Goal: Information Seeking & Learning: Understand process/instructions

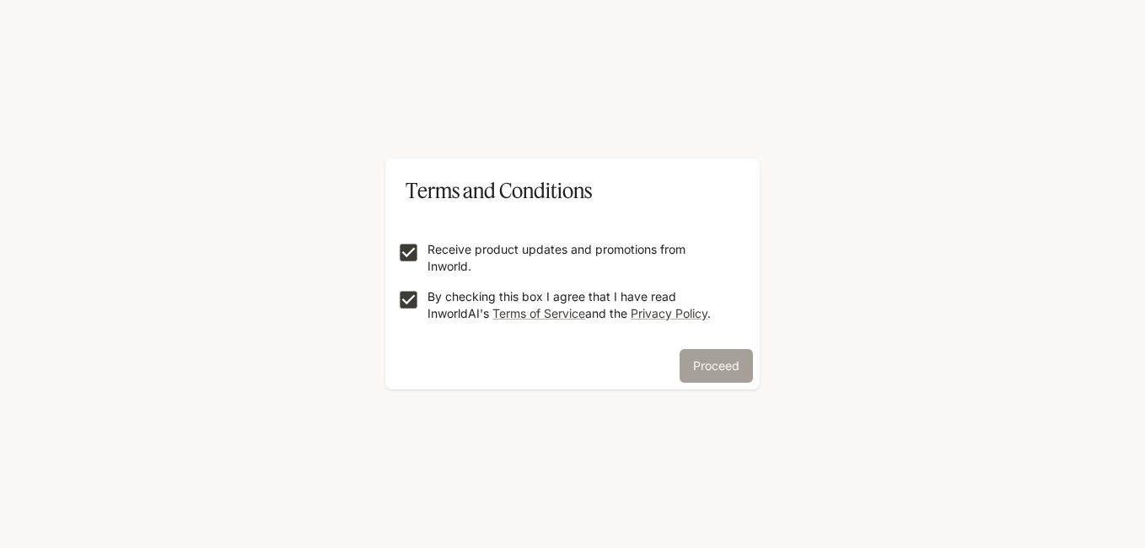
click at [724, 366] on button "Proceed" at bounding box center [716, 366] width 73 height 34
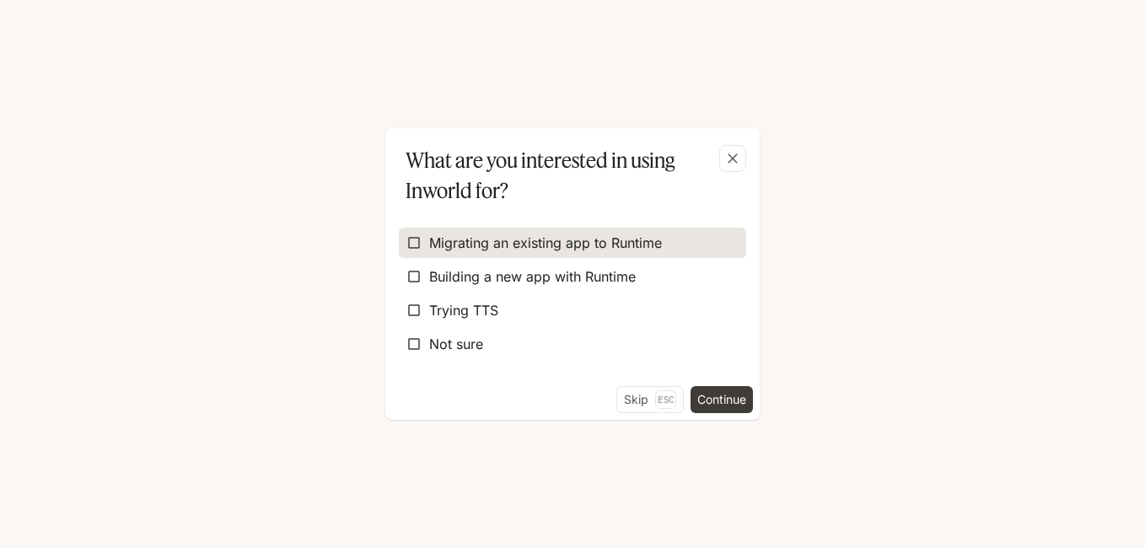
click at [577, 250] on span "Migrating an existing app to Runtime" at bounding box center [545, 243] width 233 height 20
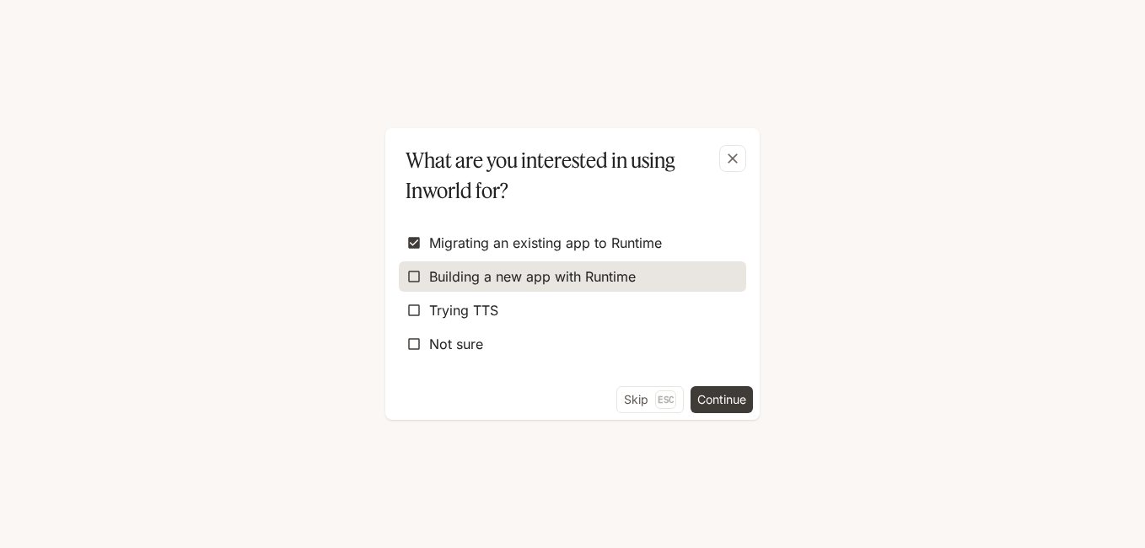
click at [557, 281] on span "Building a new app with Runtime" at bounding box center [532, 277] width 207 height 20
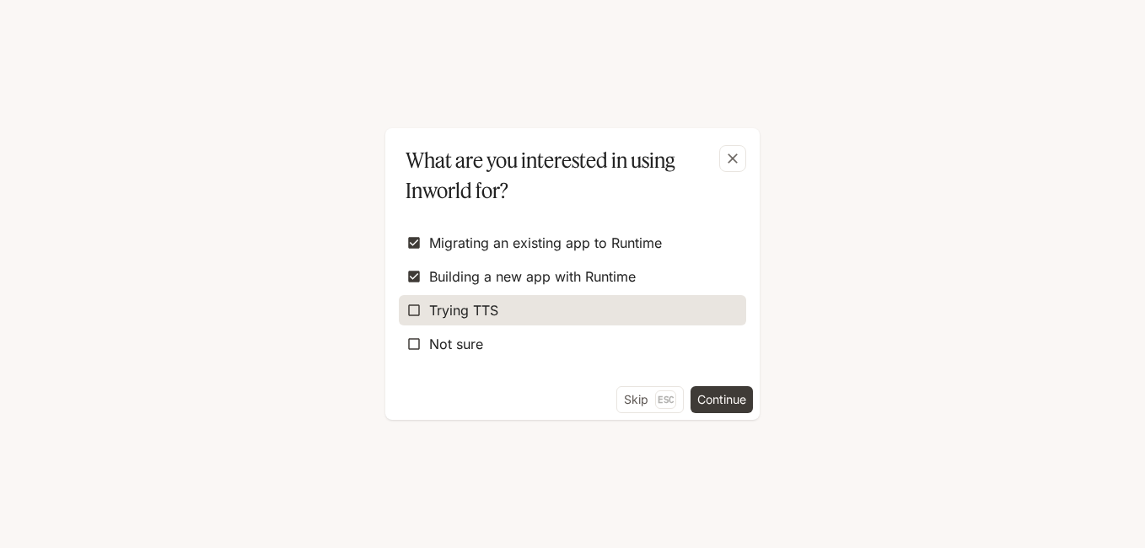
click at [562, 300] on label "Trying TTS" at bounding box center [572, 310] width 347 height 30
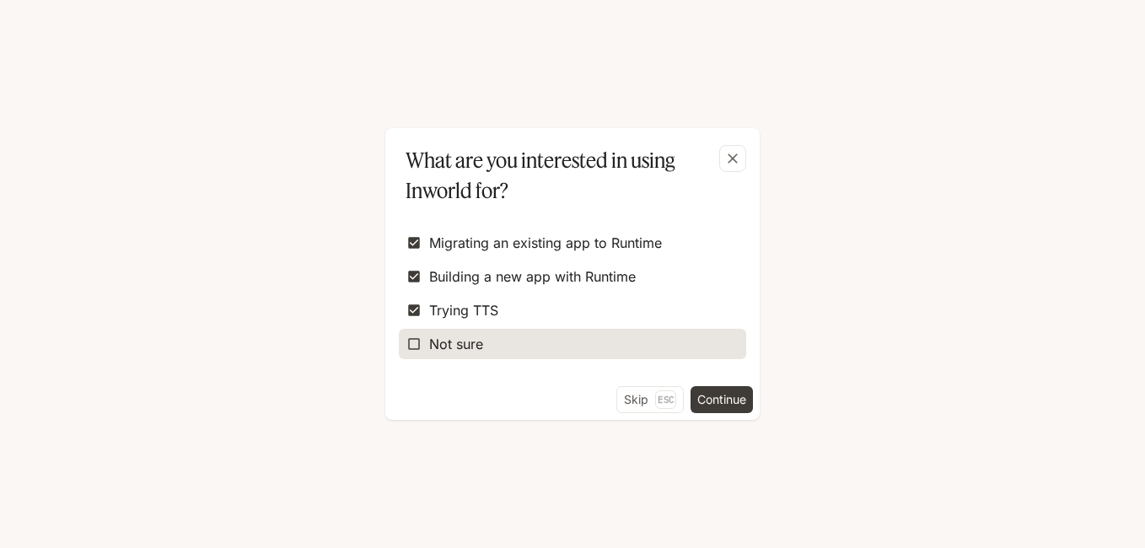
click at [563, 345] on label "Not sure" at bounding box center [572, 344] width 347 height 30
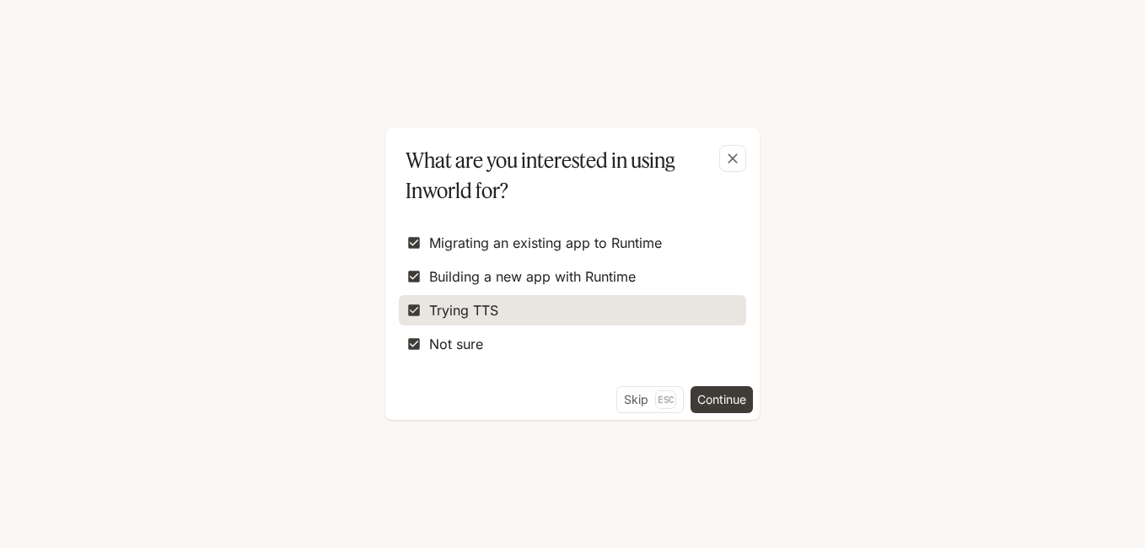
click at [522, 299] on label "Trying TTS" at bounding box center [572, 310] width 347 height 30
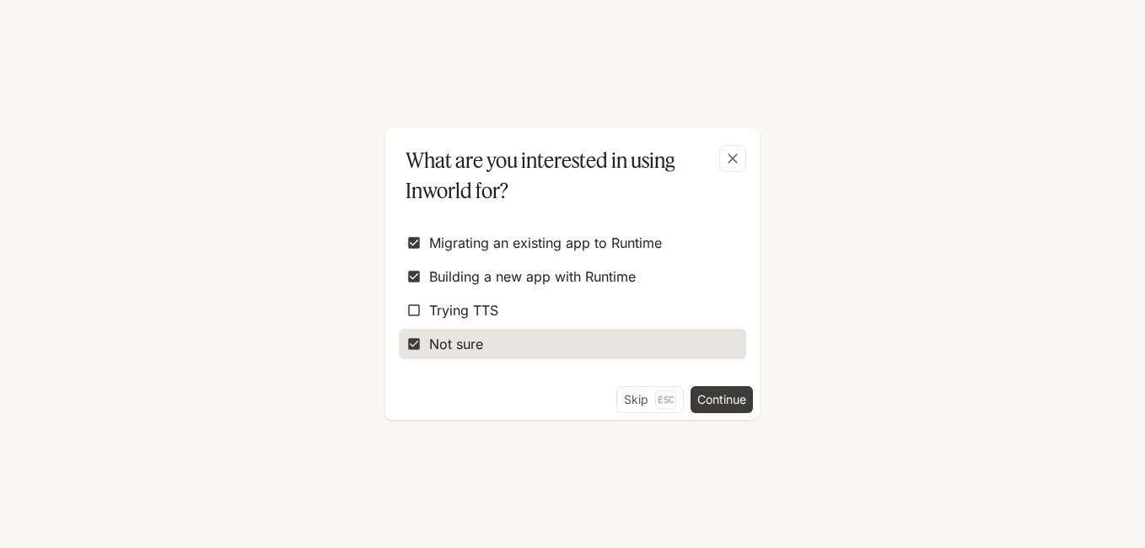
click at [522, 335] on label "Not sure" at bounding box center [572, 344] width 347 height 30
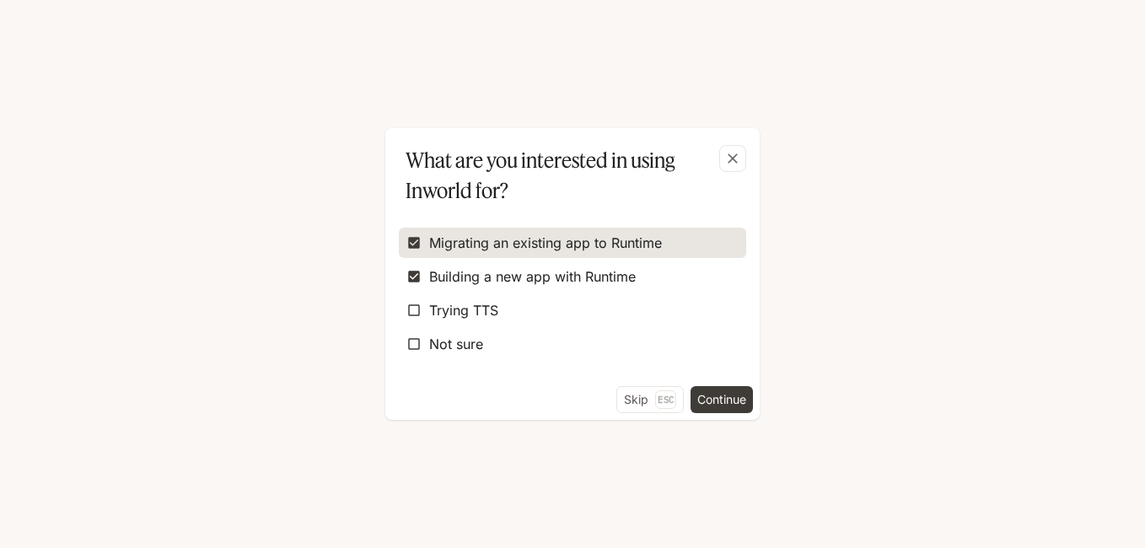
click at [524, 254] on label "Migrating an existing app to Runtime" at bounding box center [572, 243] width 347 height 30
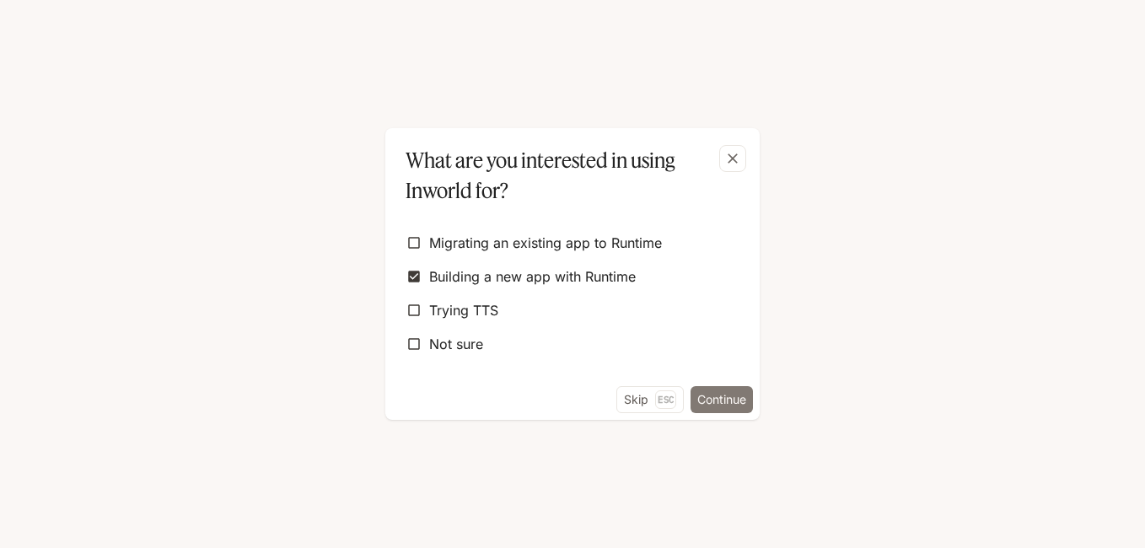
click at [729, 400] on button "Continue" at bounding box center [722, 399] width 62 height 27
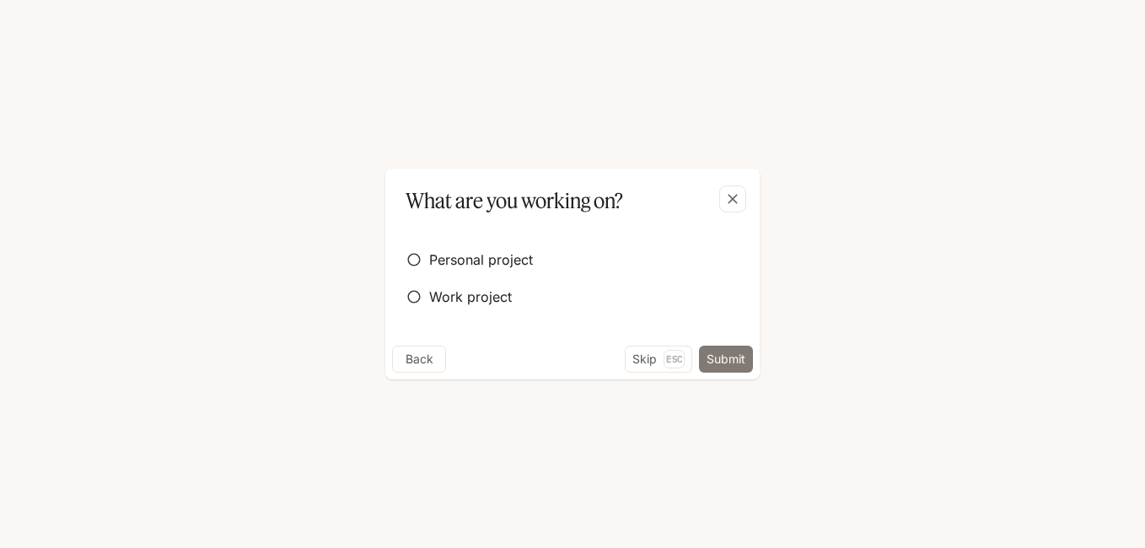
click at [731, 362] on button "Submit" at bounding box center [726, 359] width 54 height 27
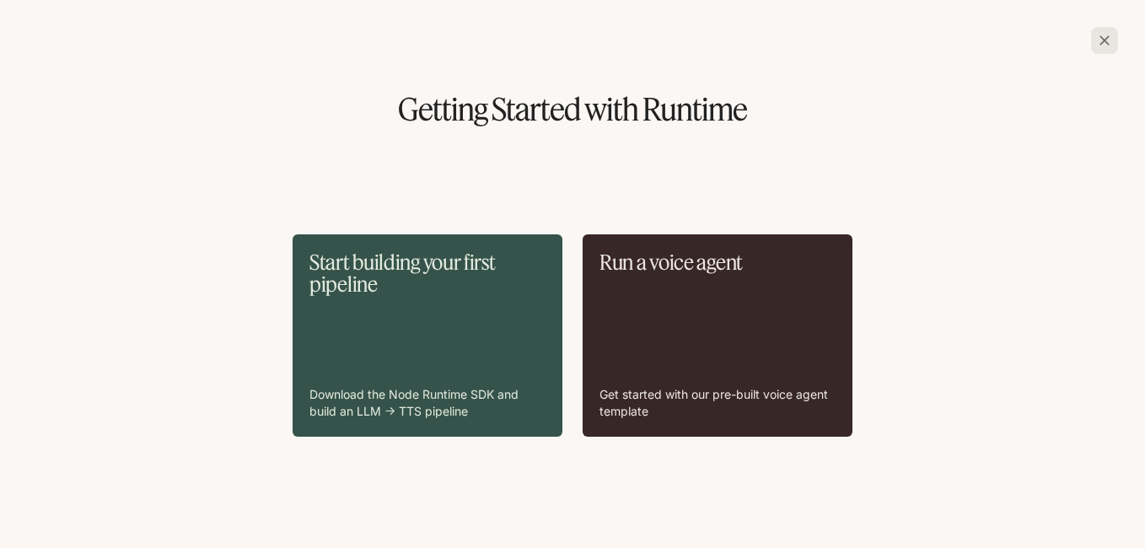
click at [739, 340] on div "Run a voice agent Get started with our pre-built voice agent template" at bounding box center [718, 335] width 236 height 169
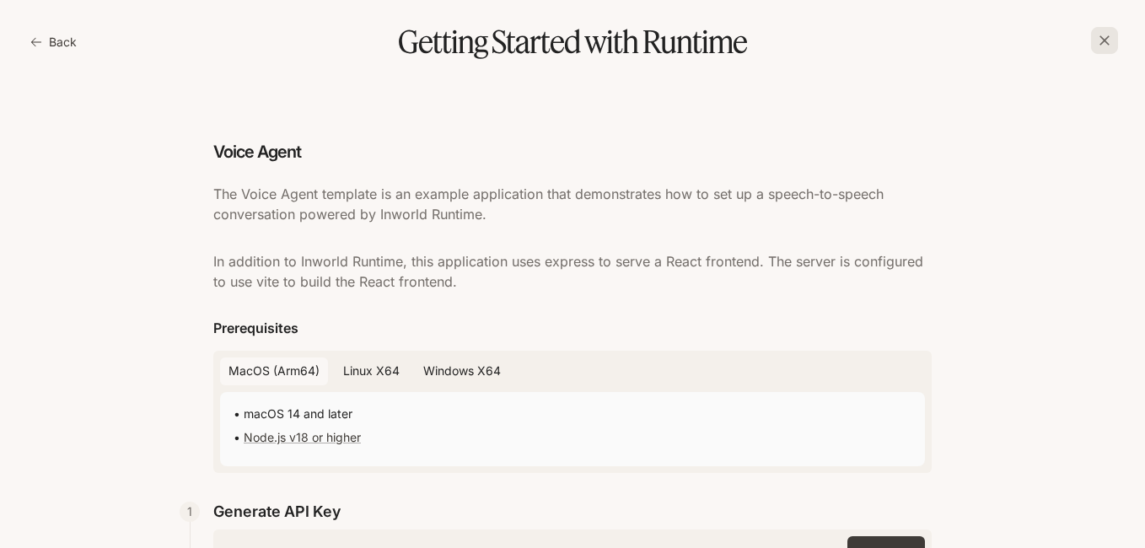
scroll to position [406, 0]
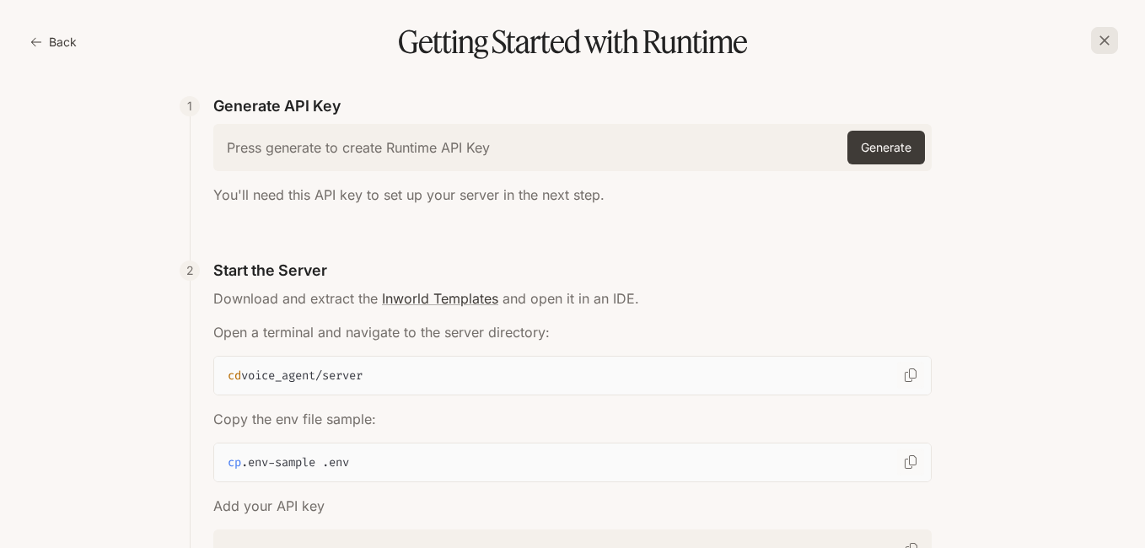
click at [545, 137] on div "Press generate to create Runtime API Key" at bounding box center [527, 147] width 614 height 27
click at [326, 146] on h6 "Press generate to create Runtime API Key" at bounding box center [358, 147] width 263 height 19
click at [300, 154] on h6 "Press generate to create Runtime API Key" at bounding box center [358, 147] width 263 height 19
drag, startPoint x: 300, startPoint y: 154, endPoint x: 271, endPoint y: 143, distance: 31.2
click at [271, 143] on h6 "Press generate to create Runtime API Key" at bounding box center [358, 147] width 263 height 19
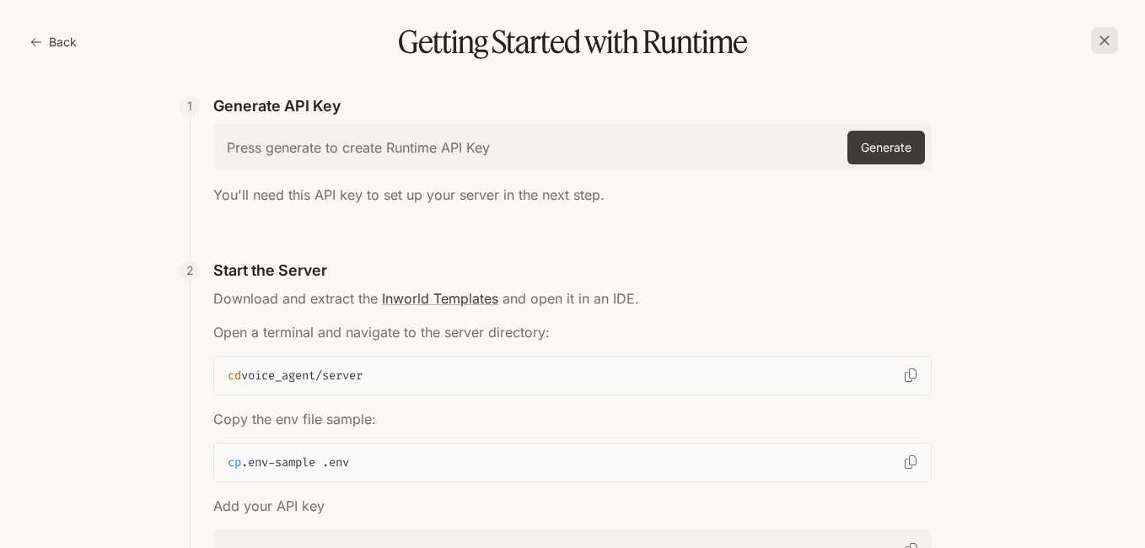
click at [57, 35] on button "Back" at bounding box center [55, 42] width 57 height 34
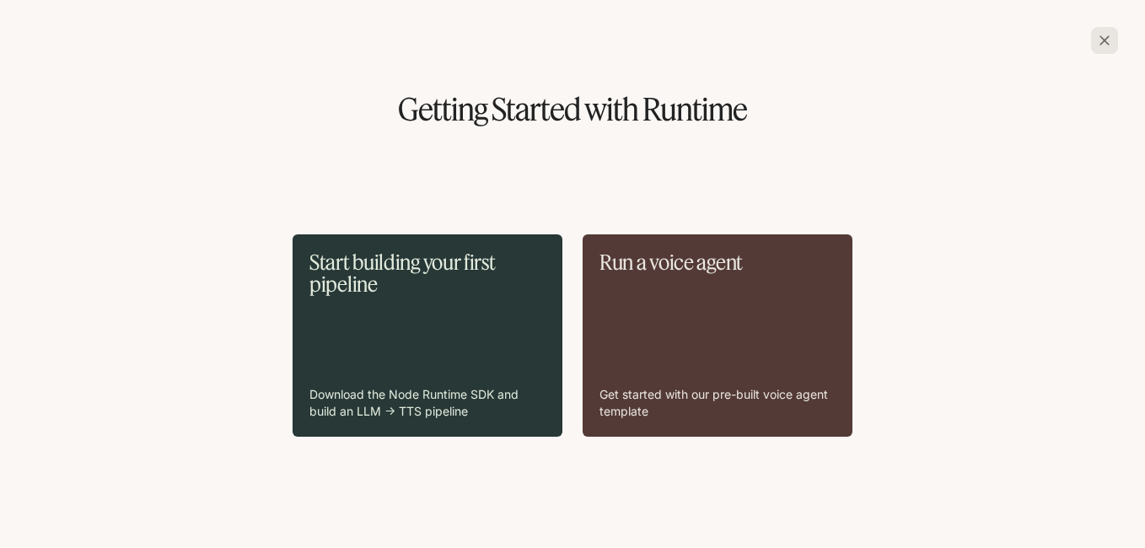
click at [438, 316] on div "Start building your first pipeline Download the Node Runtime SDK and build an L…" at bounding box center [428, 335] width 236 height 169
